Goal: Check status: Check status

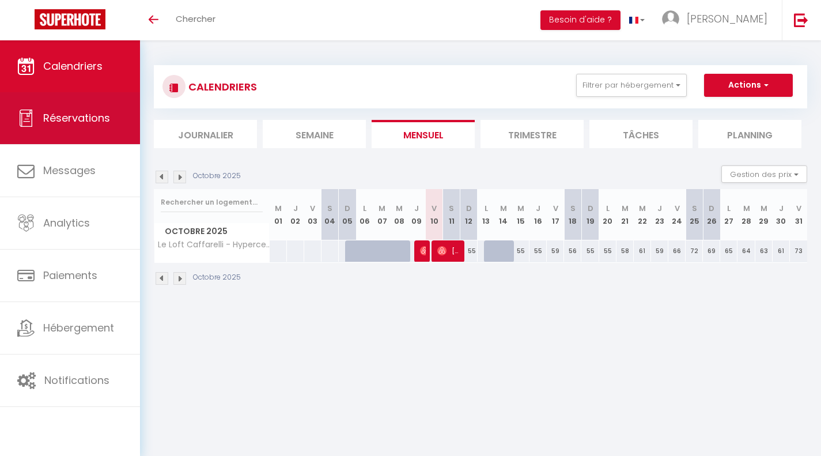
click at [120, 107] on link "Réservations" at bounding box center [70, 118] width 140 height 52
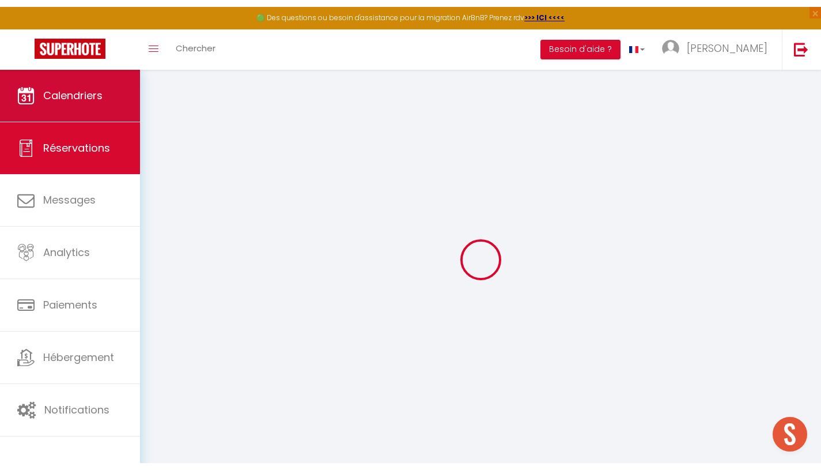
scroll to position [1506, 0]
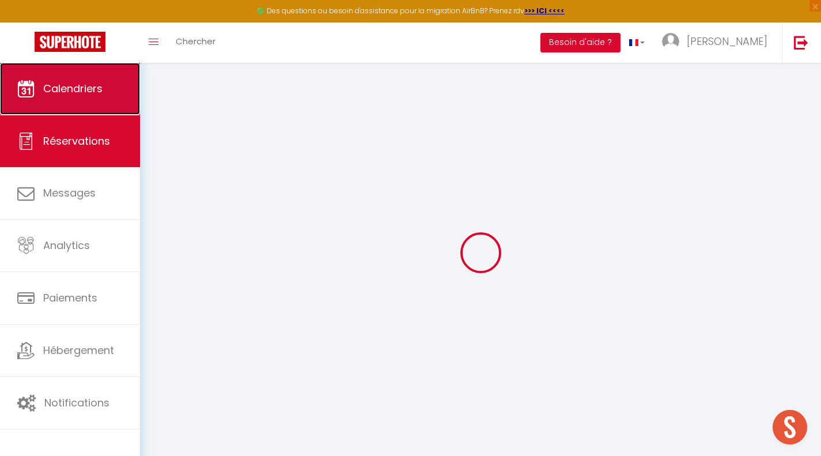
click at [126, 76] on link "Calendriers" at bounding box center [70, 89] width 140 height 52
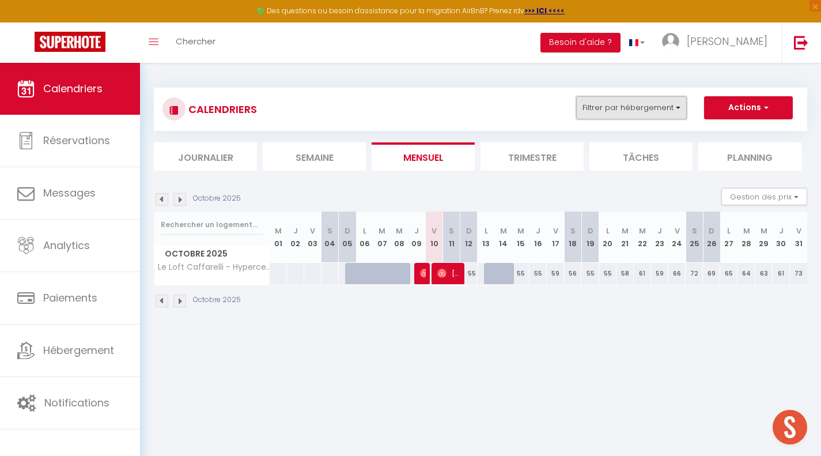
click at [609, 112] on button "Filtrer par hébergement" at bounding box center [631, 107] width 111 height 23
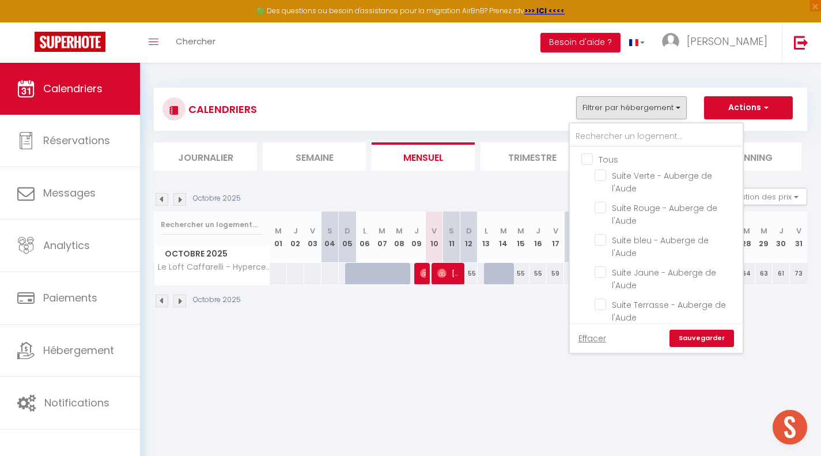
click at [588, 161] on input "Tous" at bounding box center [667, 159] width 173 height 12
checkbox input "true"
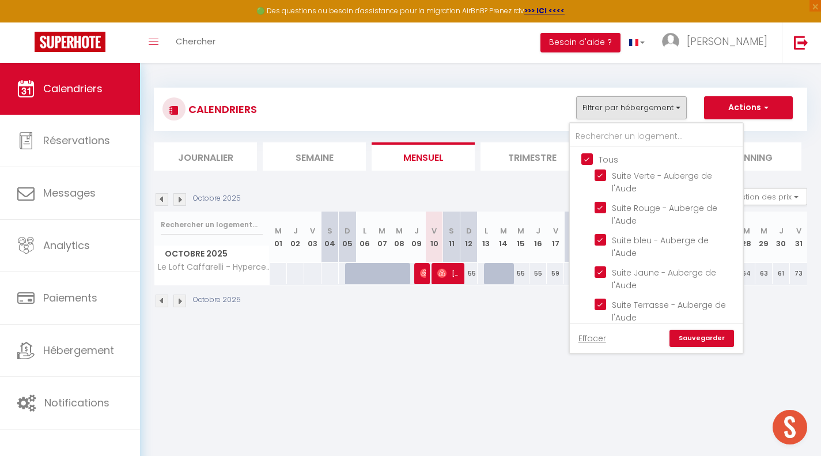
checkbox input "true"
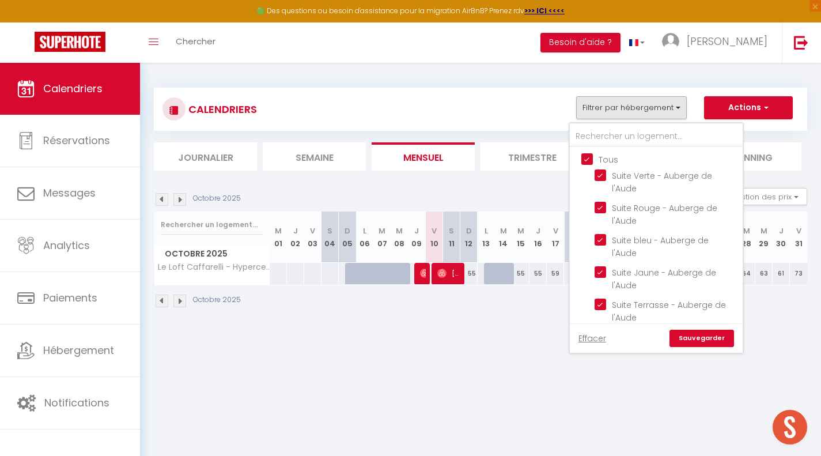
checkbox input "true"
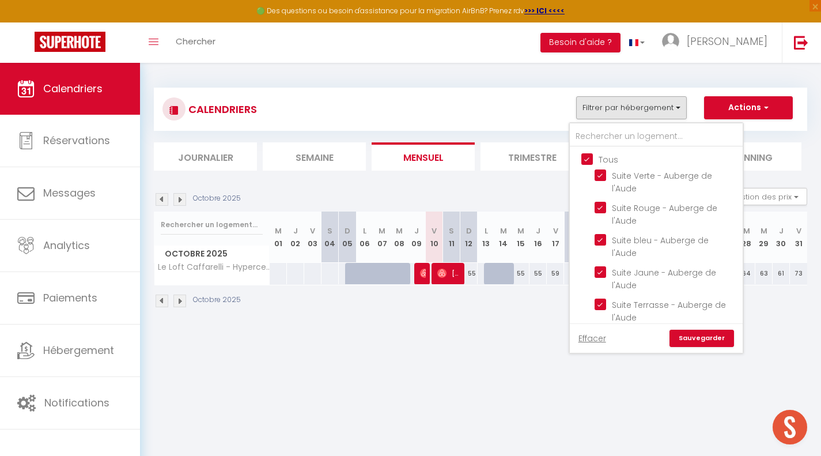
checkbox input "true"
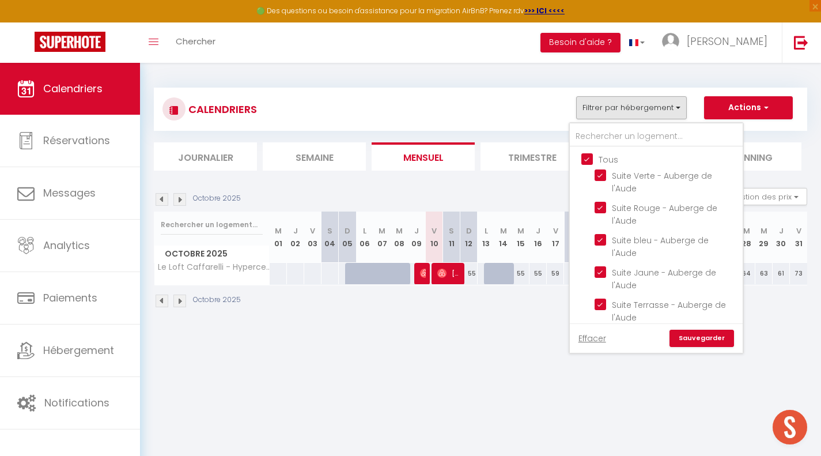
checkbox input "true"
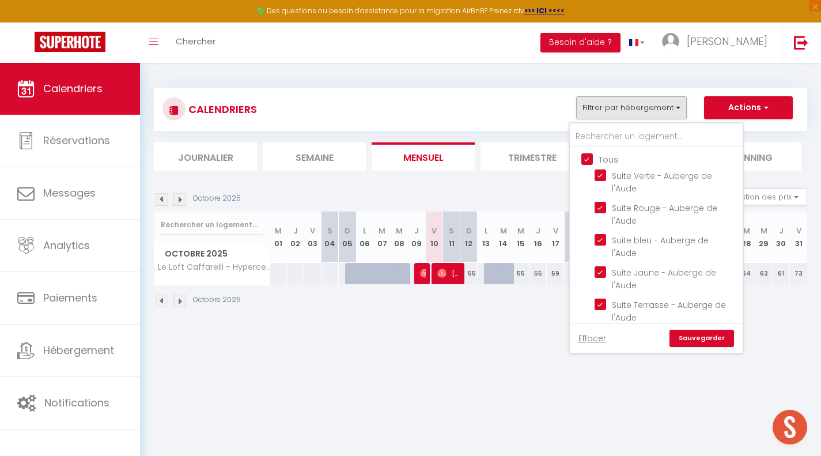
checkbox input "true"
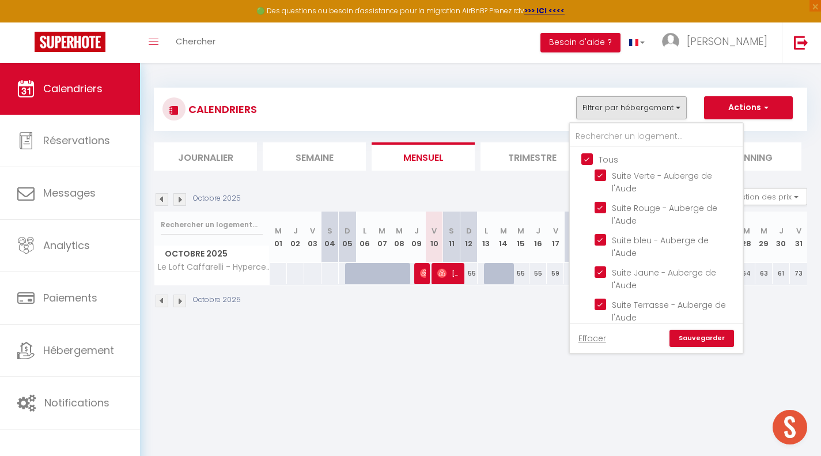
checkbox input "true"
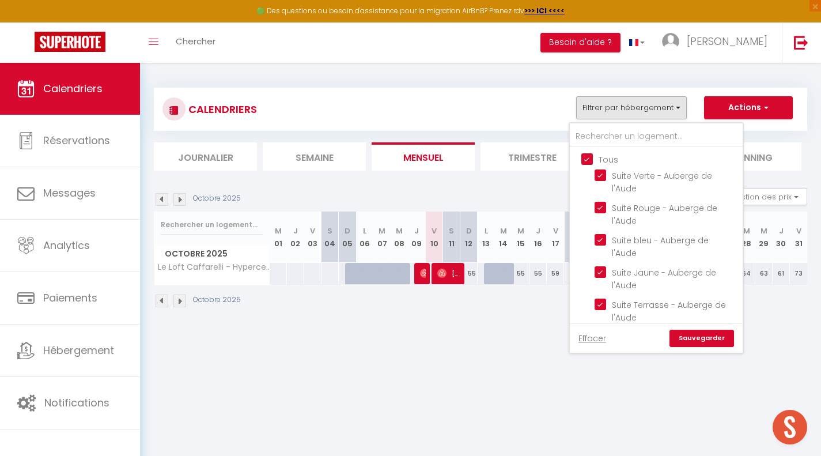
checkbox input "true"
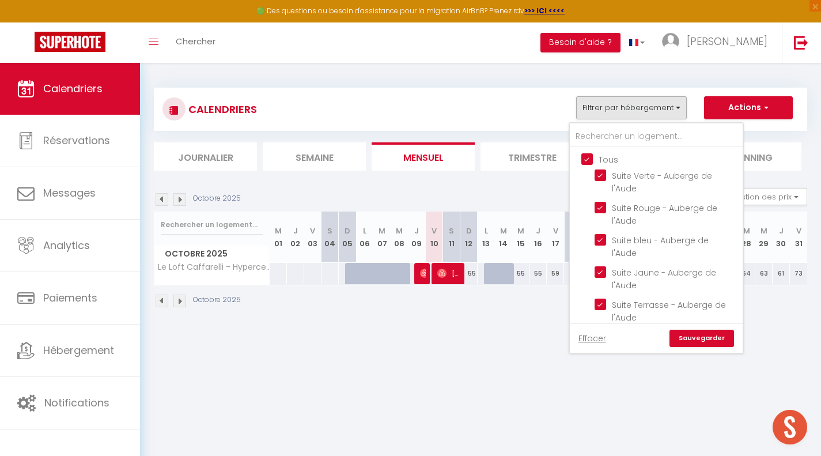
checkbox input "true"
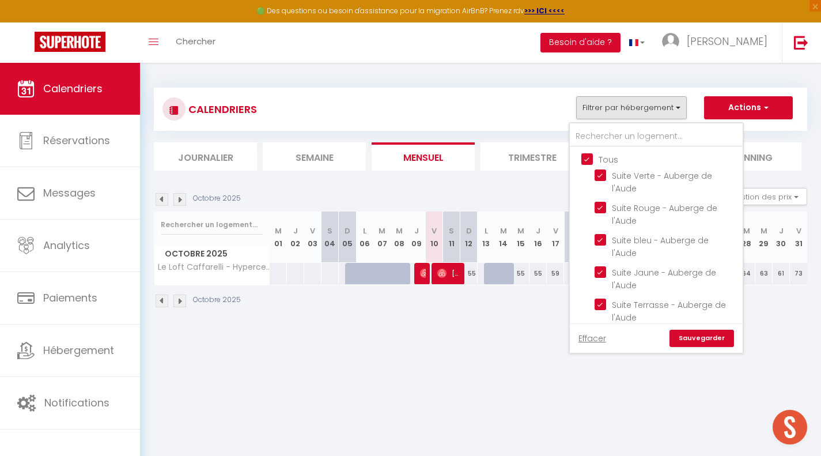
checkbox input "true"
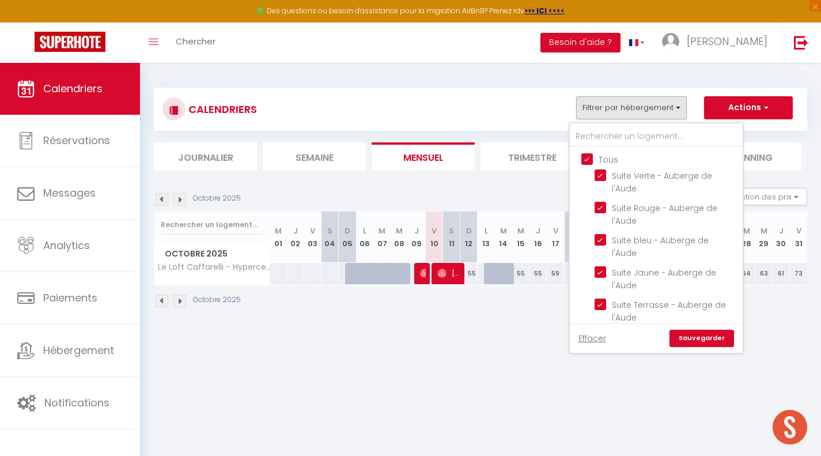
checkbox input "true"
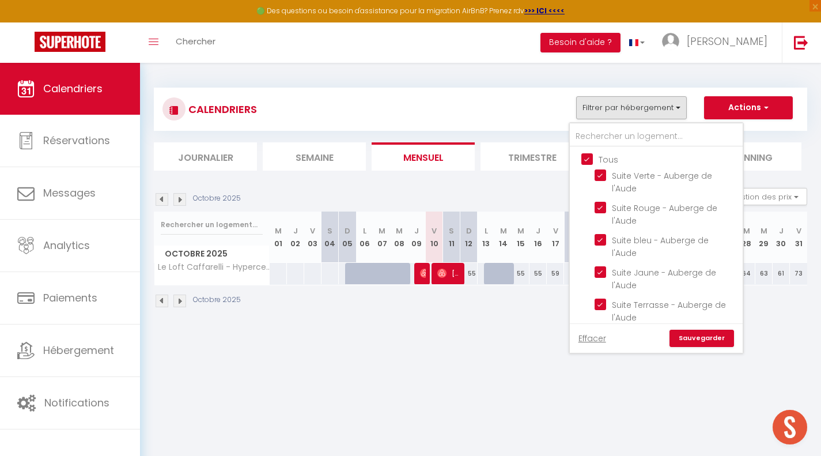
checkbox input "true"
click at [588, 161] on input "Tous" at bounding box center [667, 159] width 173 height 12
checkbox input "false"
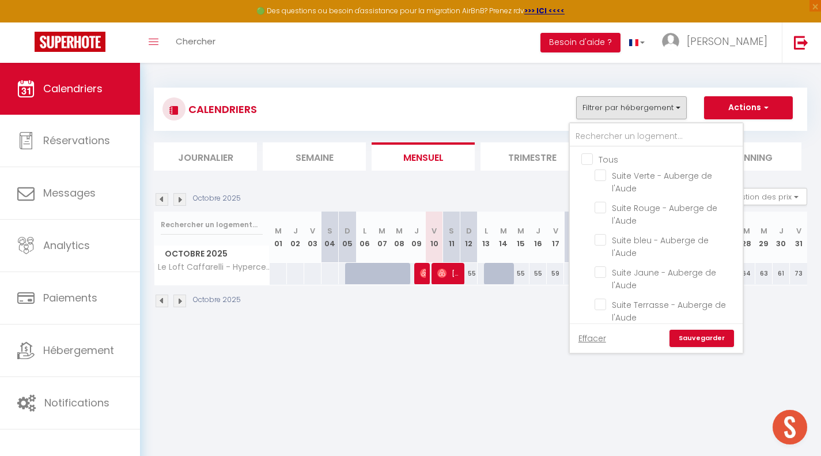
checkbox input "false"
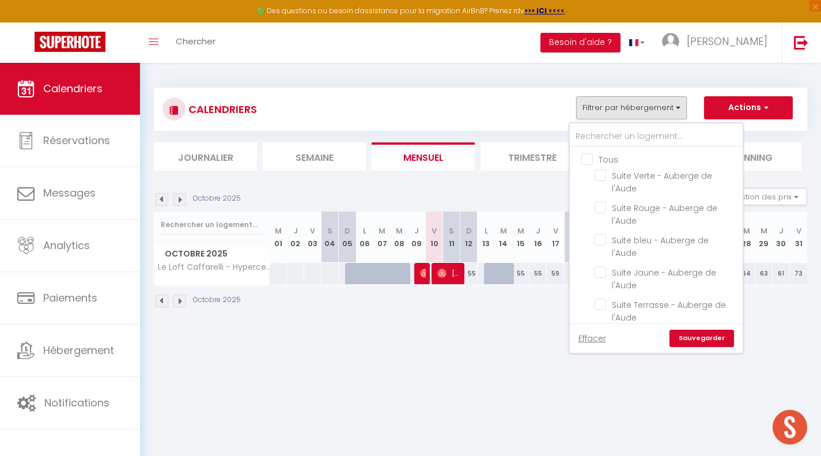
checkbox input "false"
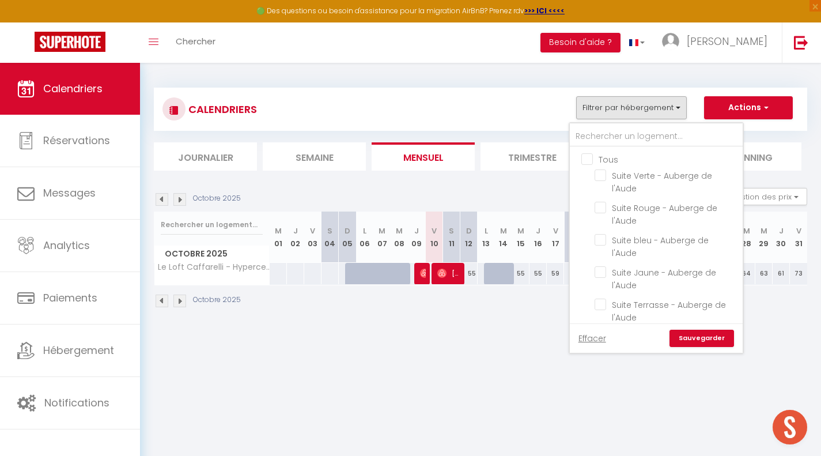
checkbox input "false"
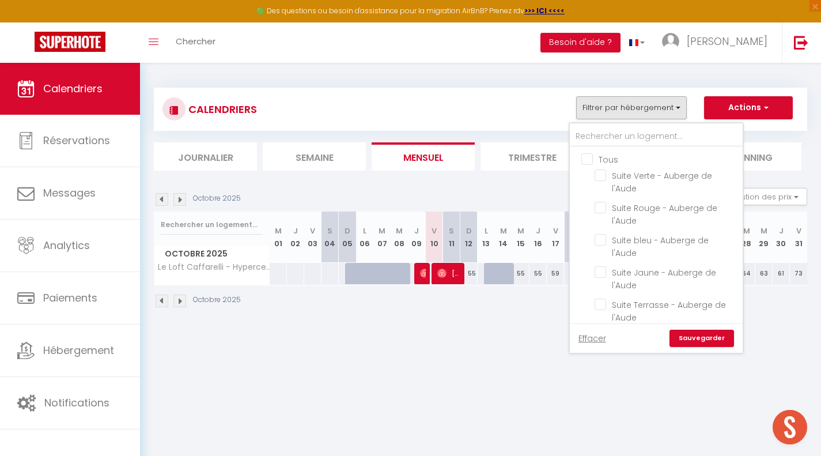
checkbox input "false"
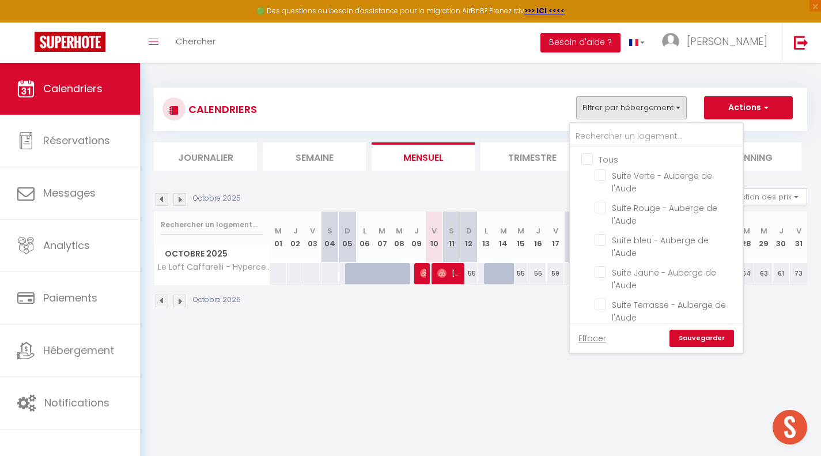
checkbox input "false"
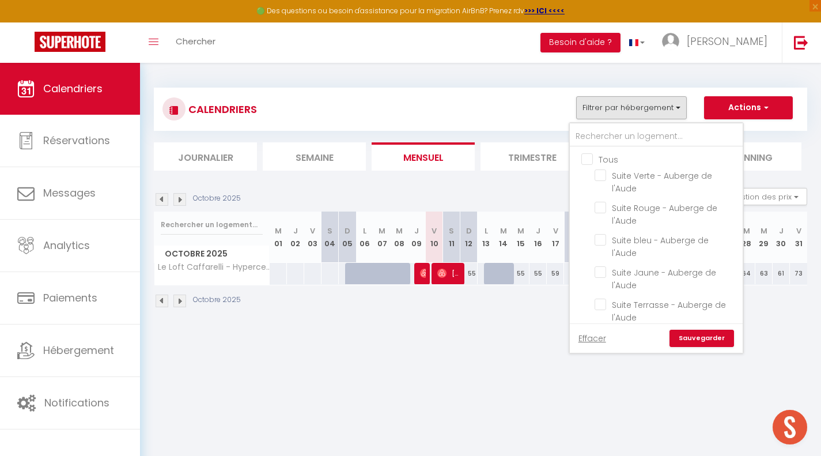
checkbox input "false"
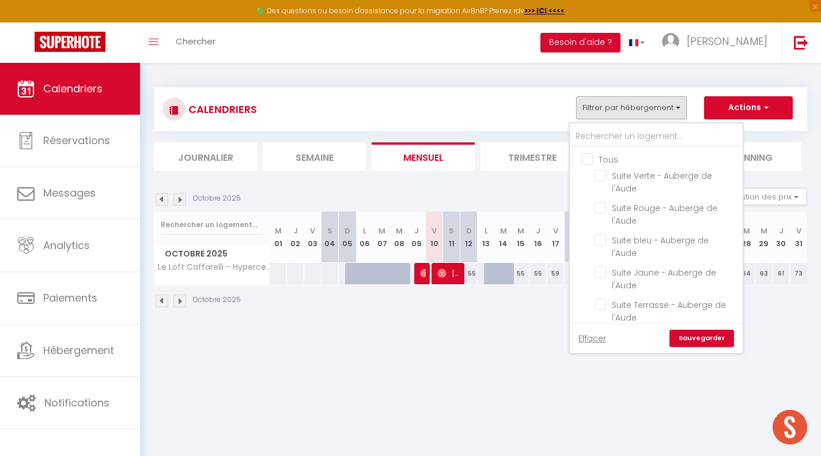
checkbox input "false"
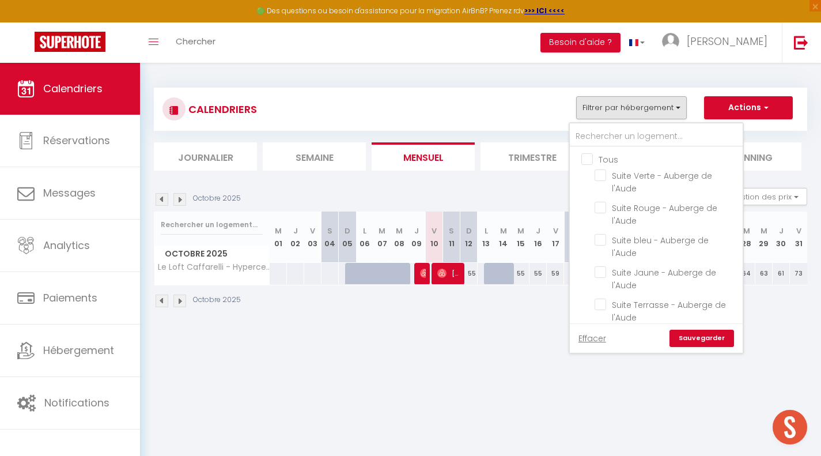
checkbox input "false"
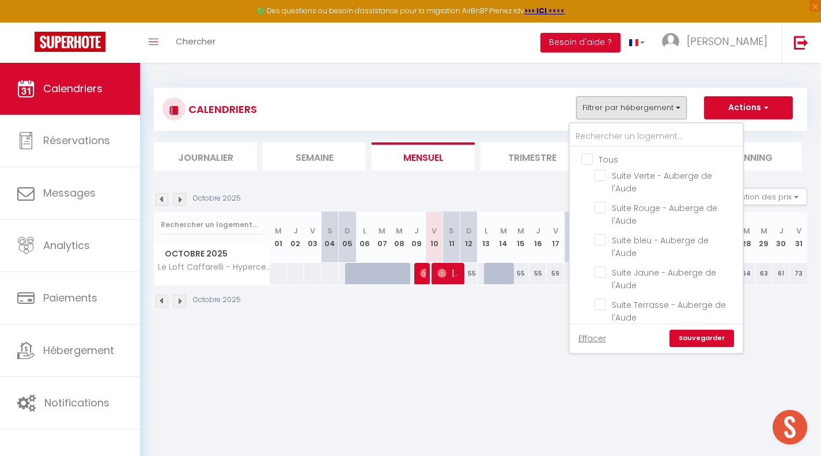
checkbox input "false"
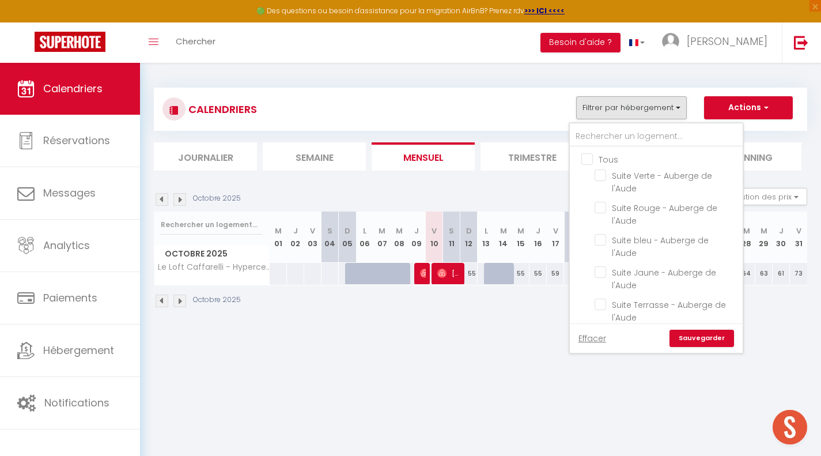
checkbox input "false"
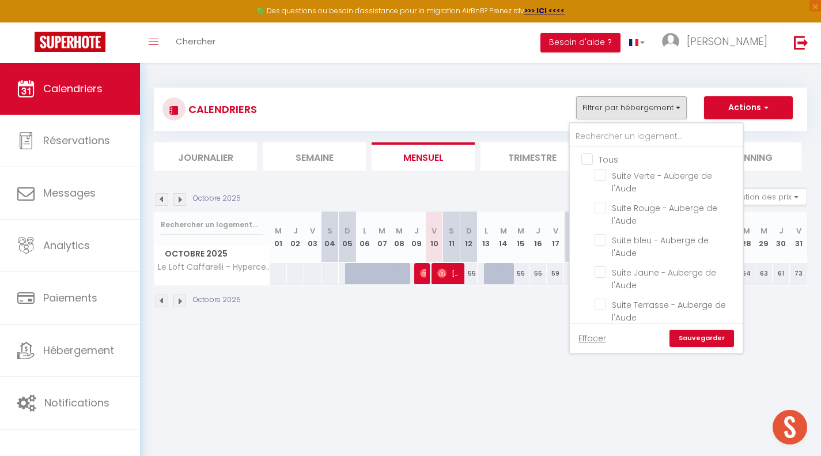
checkbox input "false"
click at [700, 133] on input "text" at bounding box center [656, 136] width 173 height 21
click at [553, 124] on div "CALENDRIERS Filtrer par hébergement [GEOGRAPHIC_DATA] Maison Merci - Suite Grac…" at bounding box center [480, 109] width 653 height 43
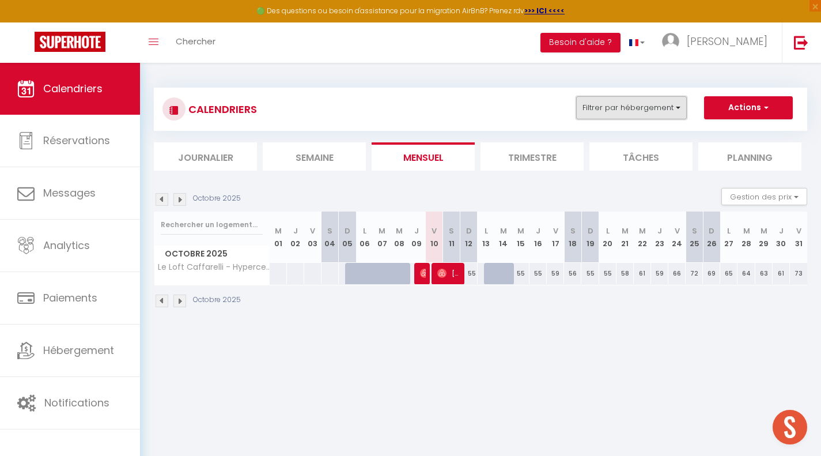
click at [663, 112] on button "Filtrer par hébergement" at bounding box center [631, 107] width 111 height 23
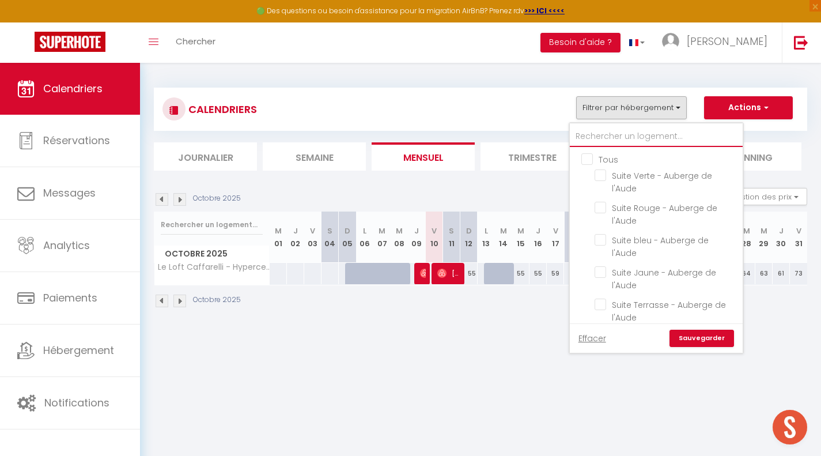
click at [617, 139] on input "text" at bounding box center [656, 136] width 173 height 21
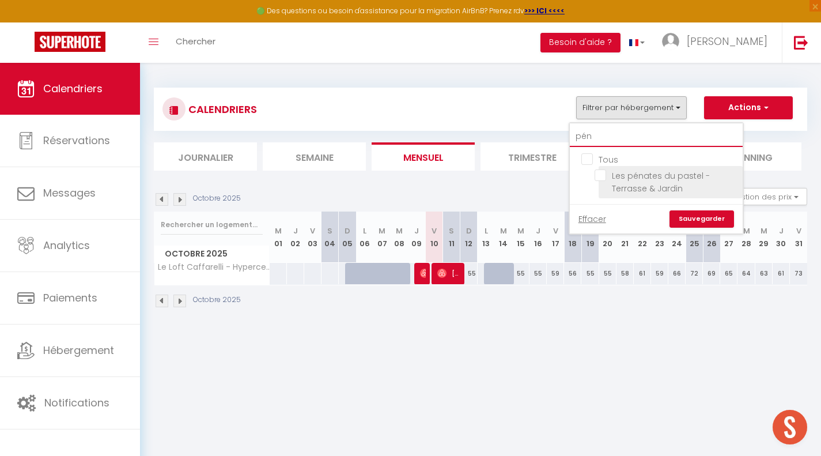
type input "pén"
click at [601, 176] on input "Les pénates du pastel - Terrasse & Jardin" at bounding box center [667, 175] width 144 height 12
checkbox input "true"
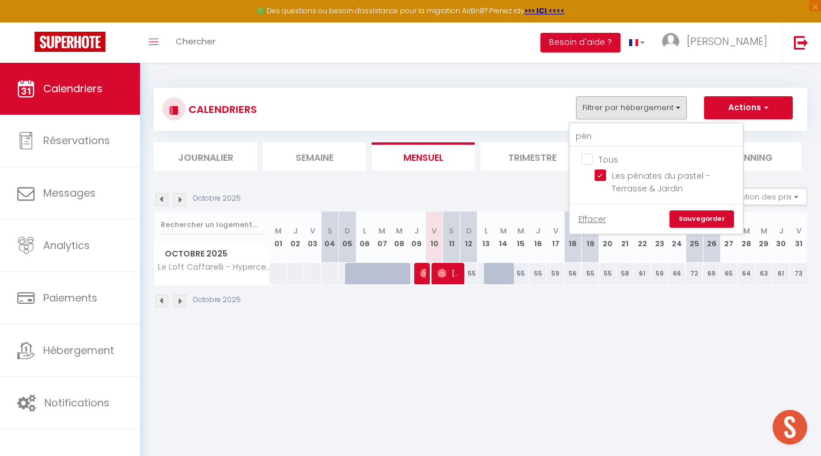
click at [702, 218] on link "Sauvegarder" at bounding box center [702, 218] width 65 height 17
select select
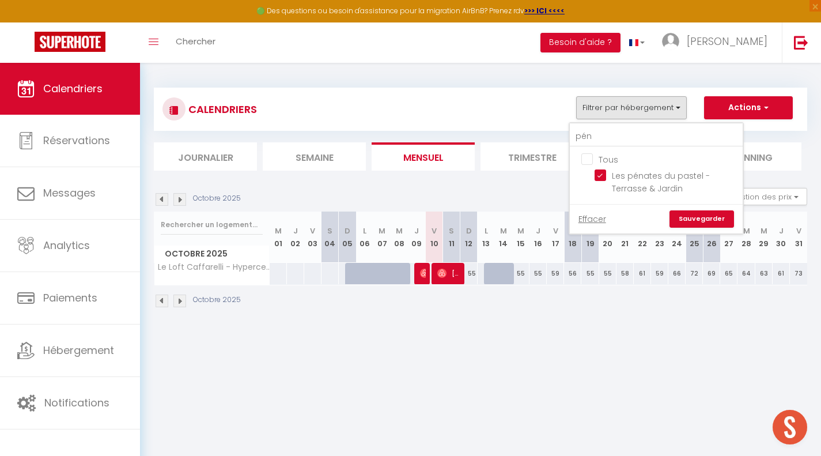
select select
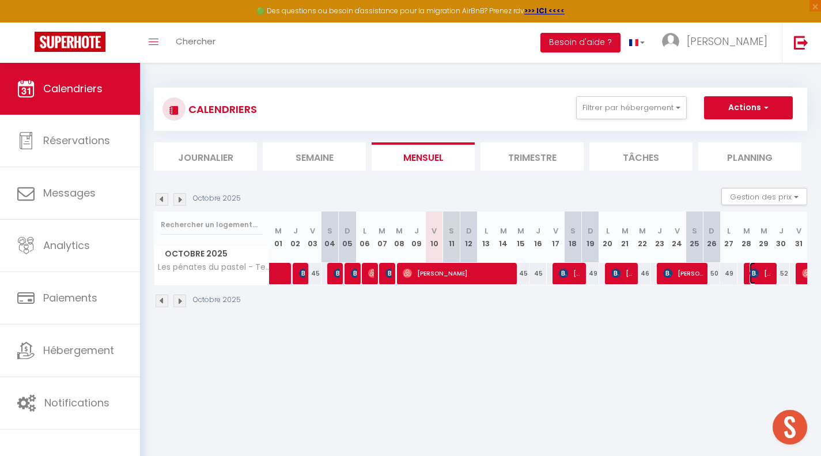
click at [763, 277] on span "[PERSON_NAME]" at bounding box center [761, 273] width 23 height 22
select select "OK"
select select "KO"
select select "0"
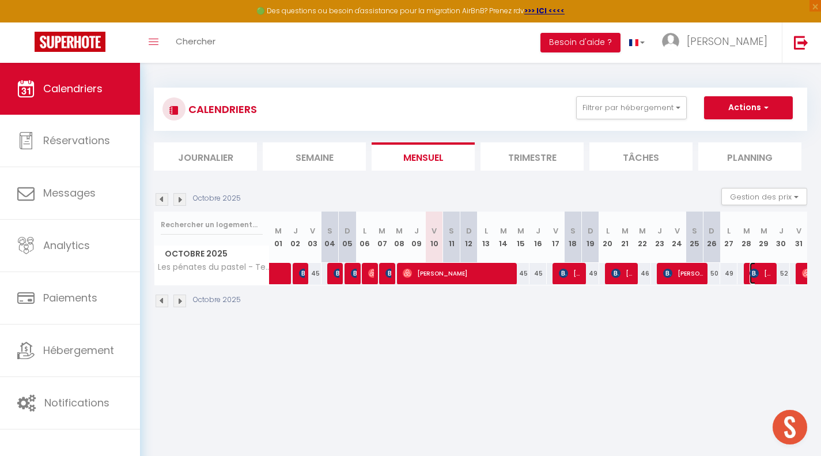
select select "1"
select select
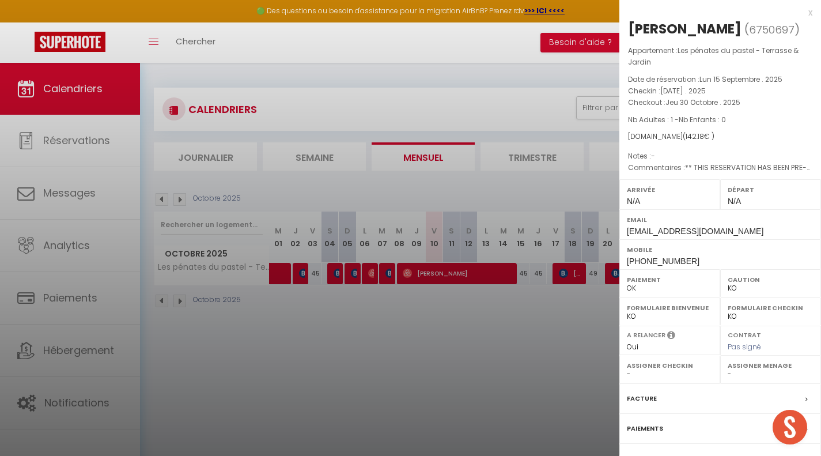
click at [570, 362] on div at bounding box center [410, 228] width 821 height 456
